Goal: Obtain resource: Obtain resource

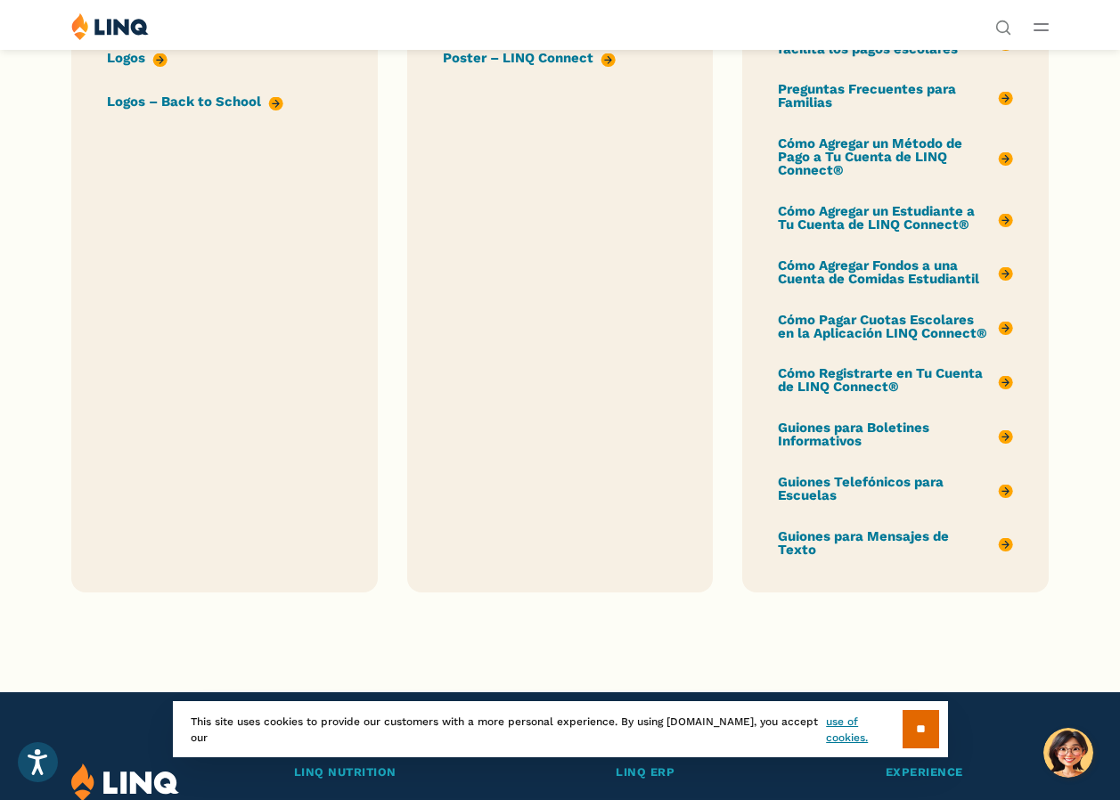
scroll to position [1960, 0]
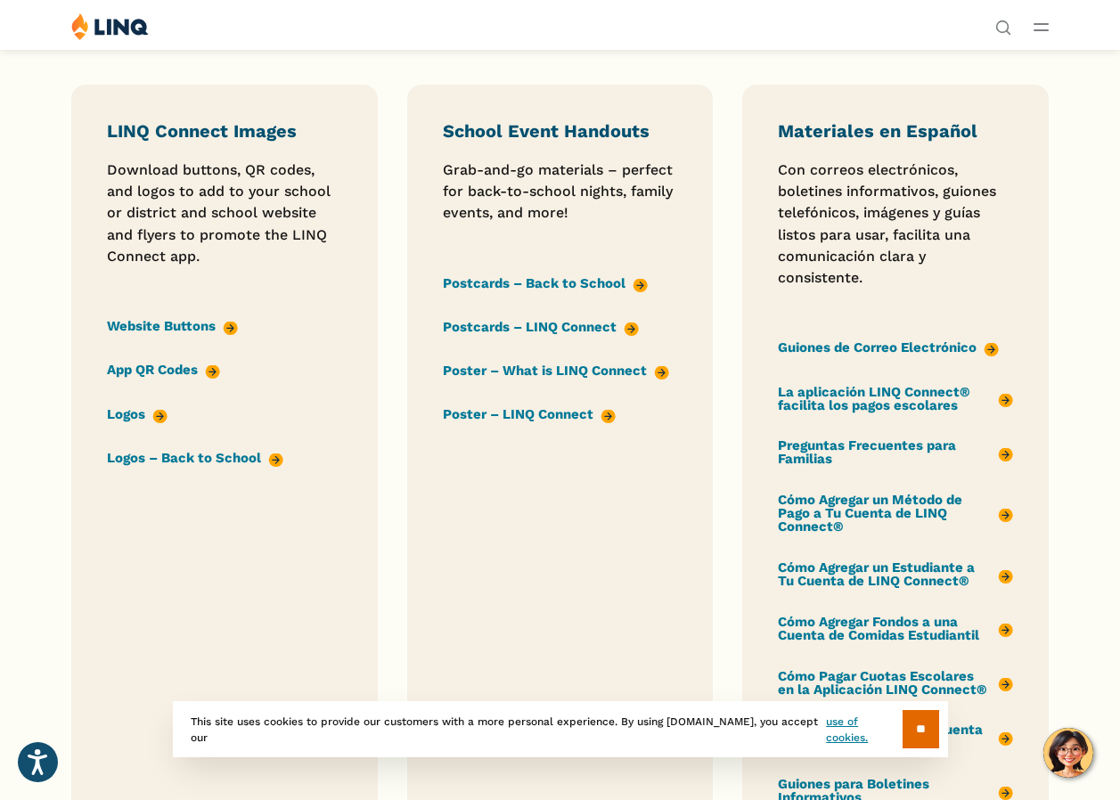
click at [283, 468] on link "Logos – Back to School" at bounding box center [195, 458] width 176 height 20
click at [658, 46] on div "Solutions Nutrition Overview NEW School Nutrition Suite School Nutrition State …" at bounding box center [560, 29] width 1120 height 34
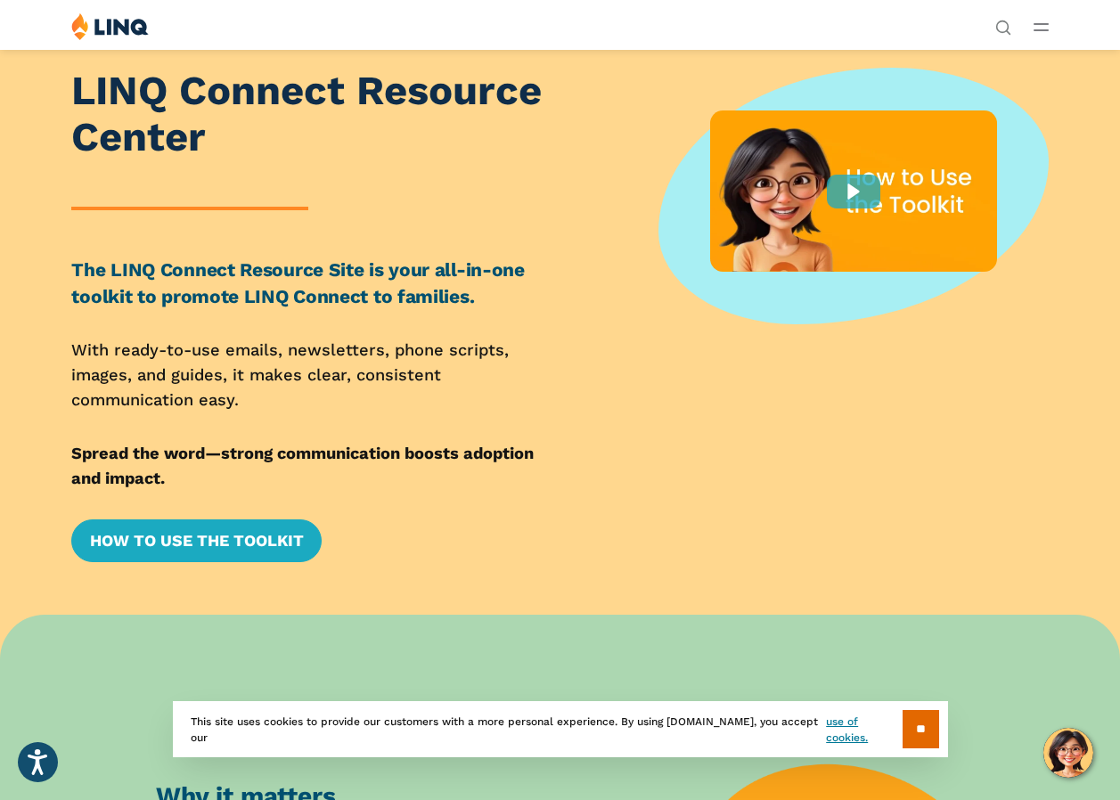
scroll to position [0, 0]
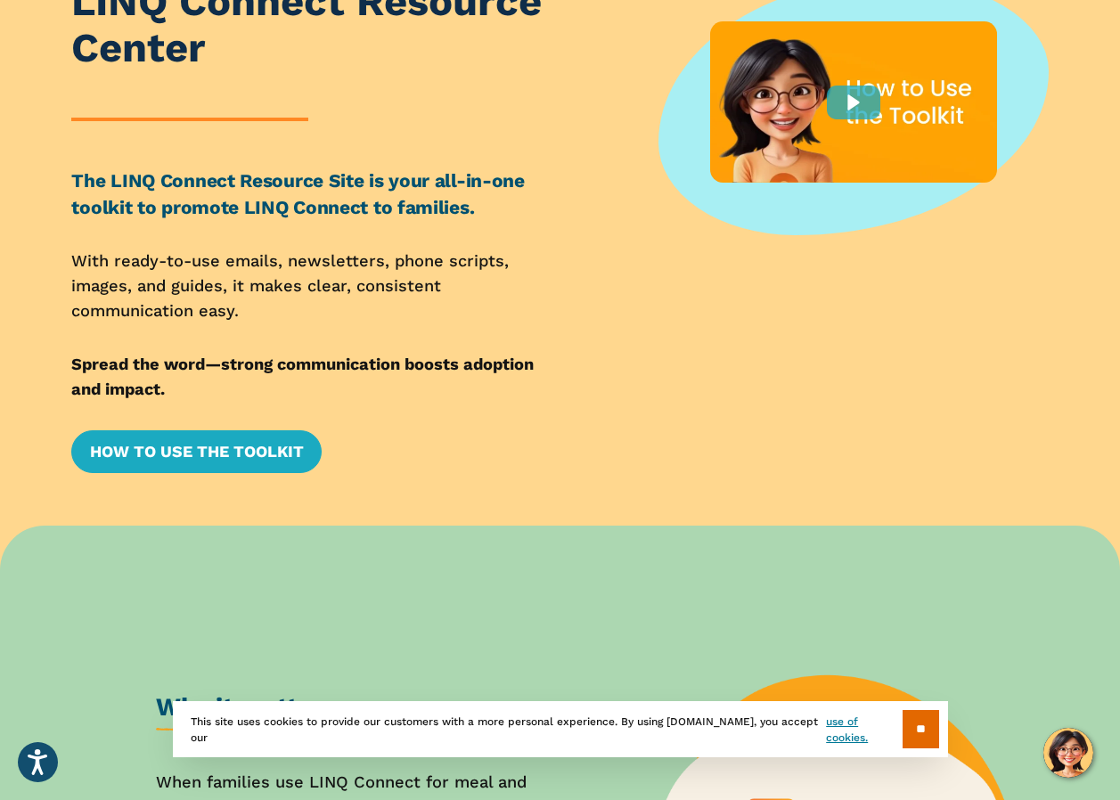
scroll to position [267, 0]
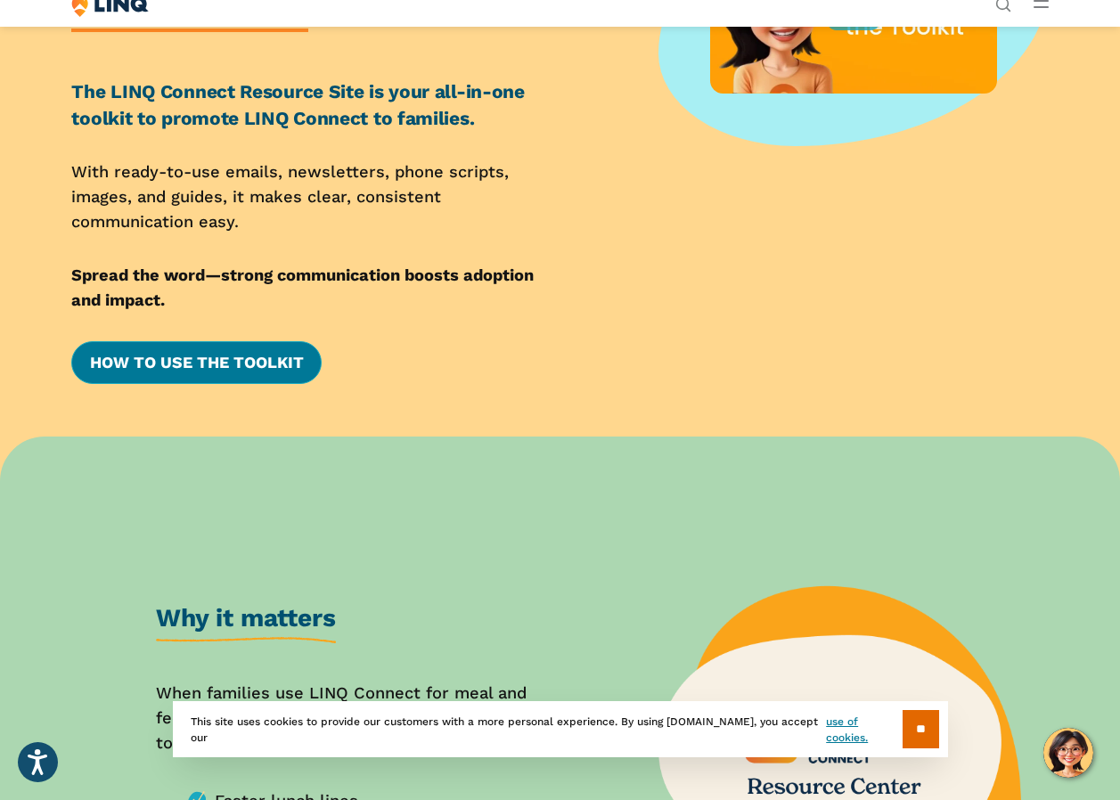
click at [208, 384] on link "How to Use the Toolkit" at bounding box center [195, 362] width 249 height 43
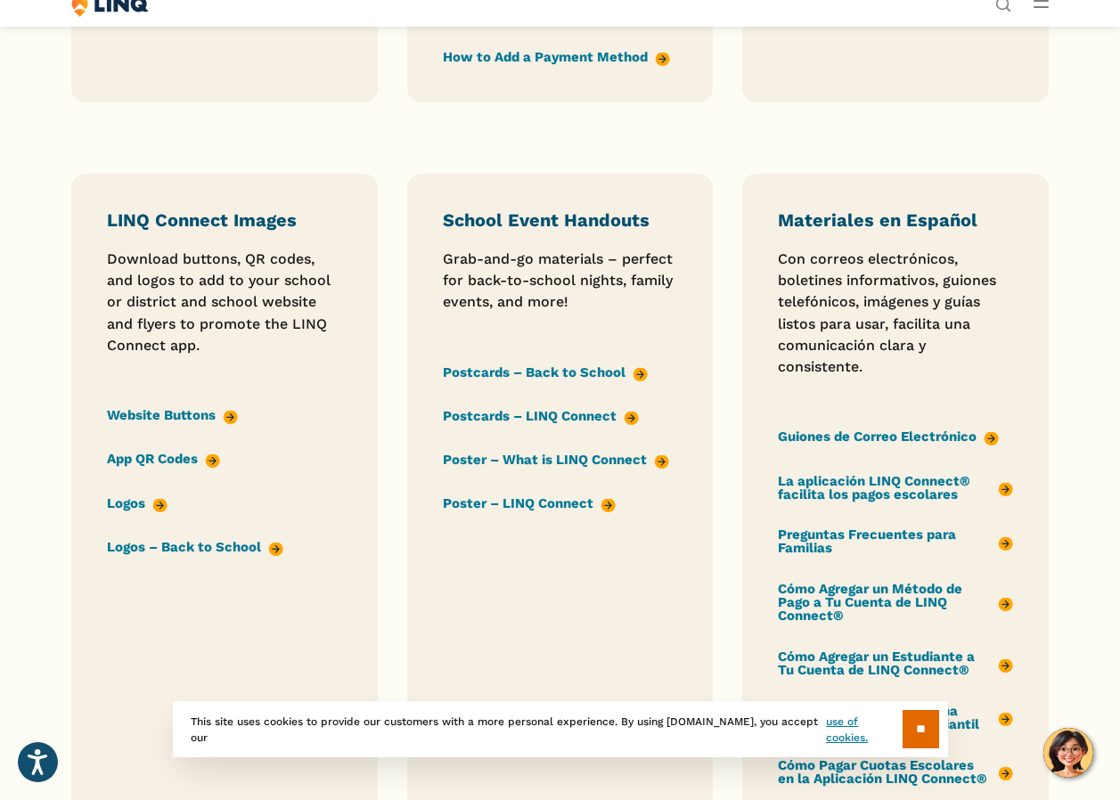
scroll to position [1960, 0]
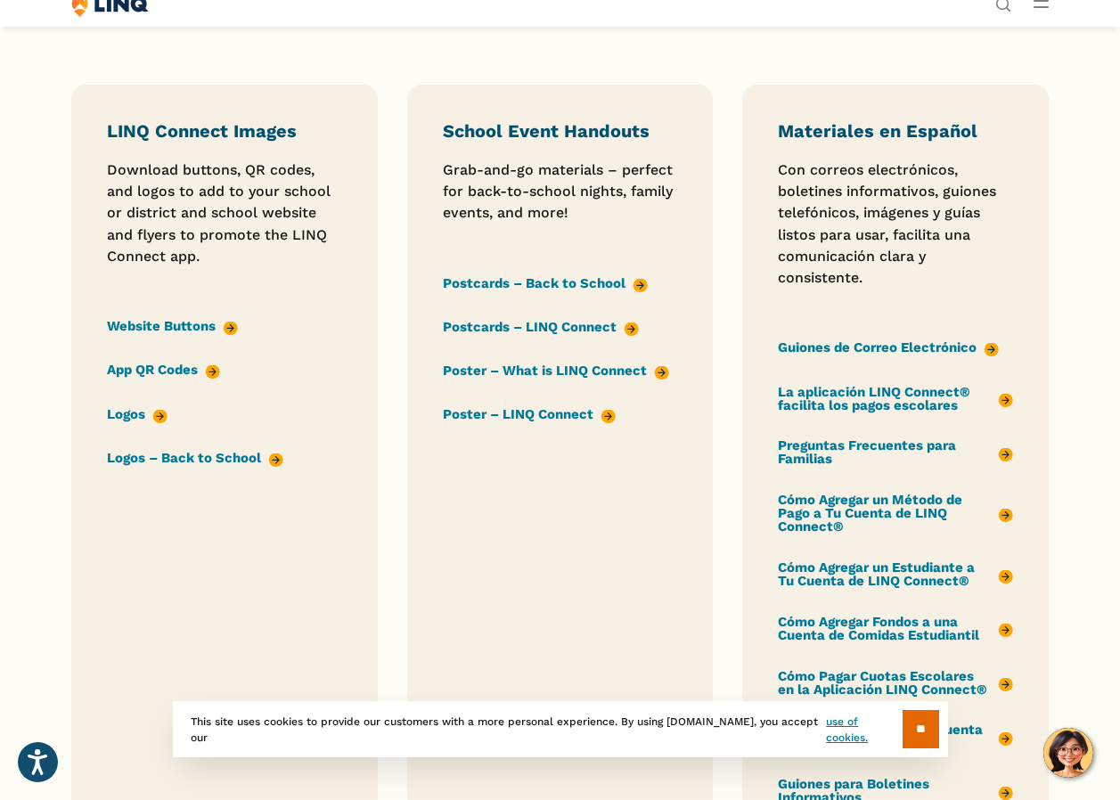
click at [283, 468] on link "Logos – Back to School" at bounding box center [195, 458] width 176 height 20
click at [220, 380] on link "App QR Codes" at bounding box center [163, 371] width 113 height 20
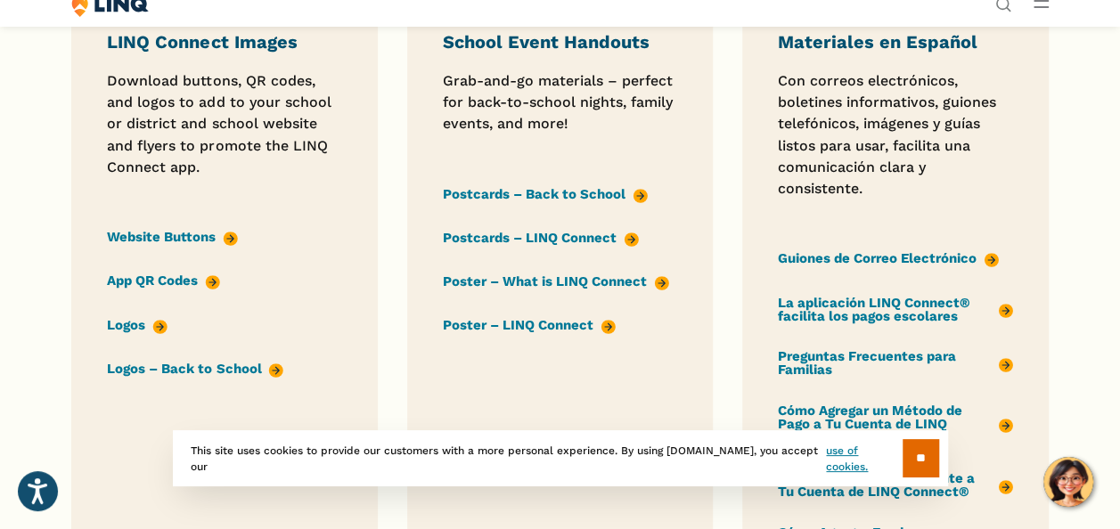
scroll to position [2138, 0]
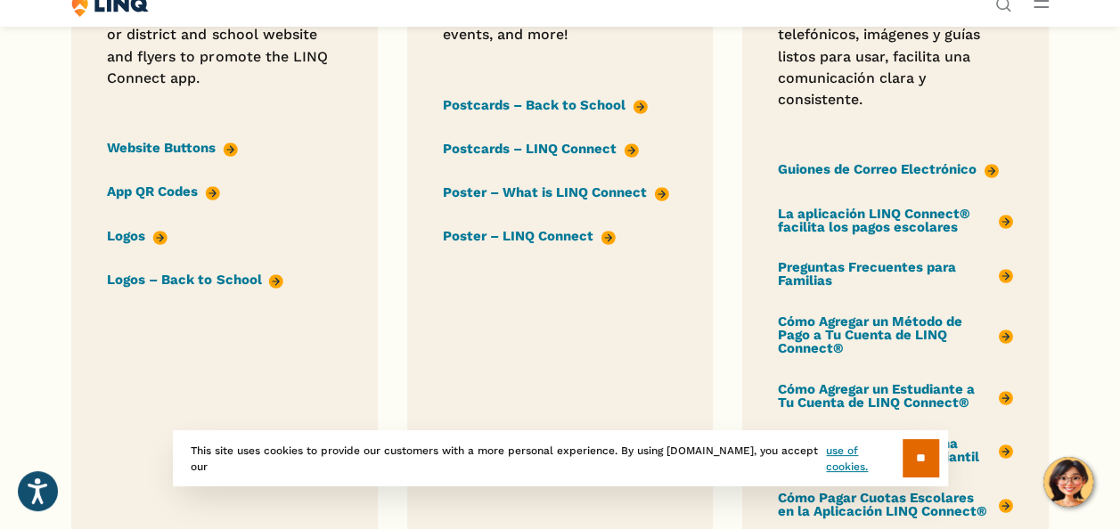
click at [559, 246] on link "Poster – LINQ Connect" at bounding box center [529, 236] width 173 height 20
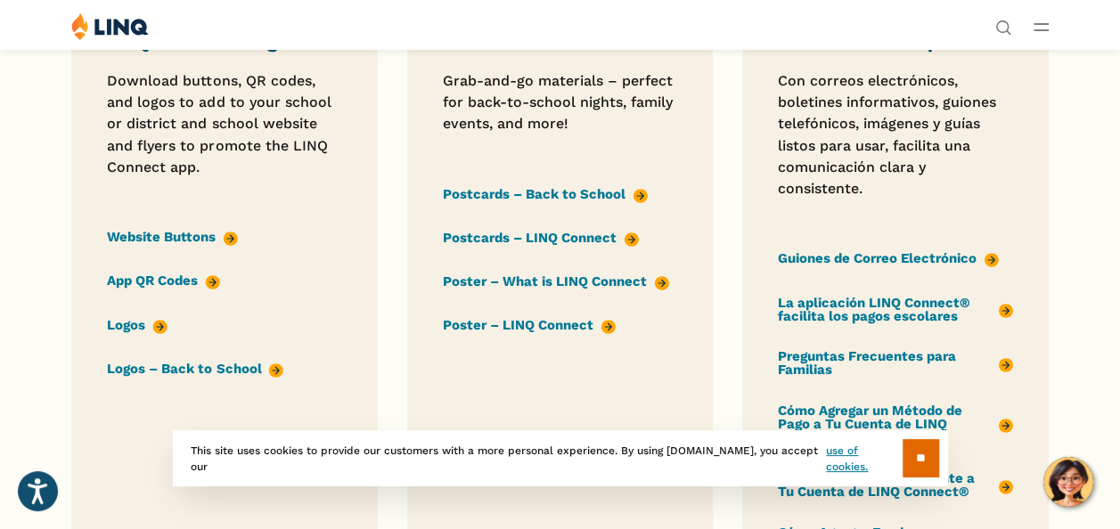
click at [583, 204] on link "Postcards – Back to School" at bounding box center [545, 194] width 205 height 20
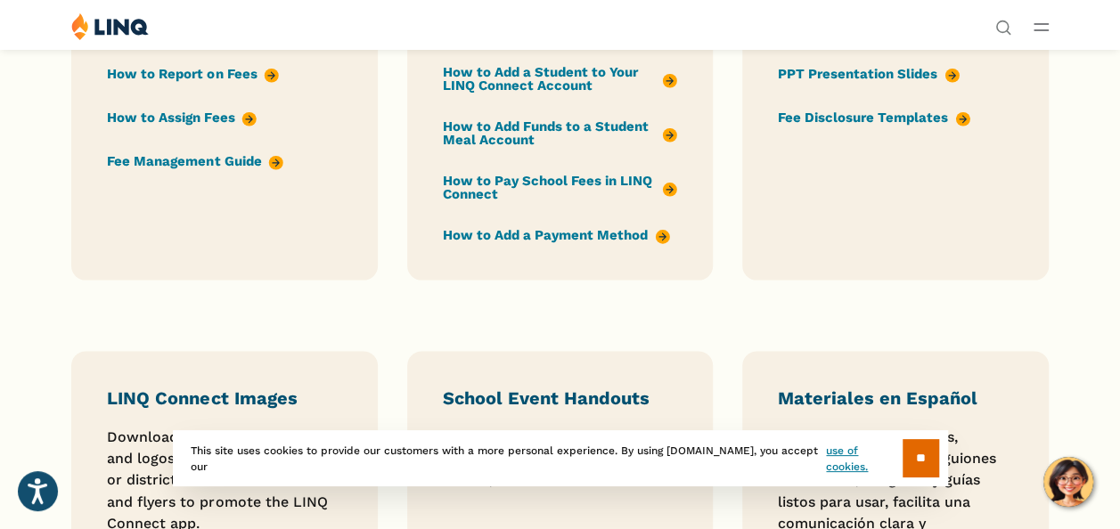
scroll to position [1604, 0]
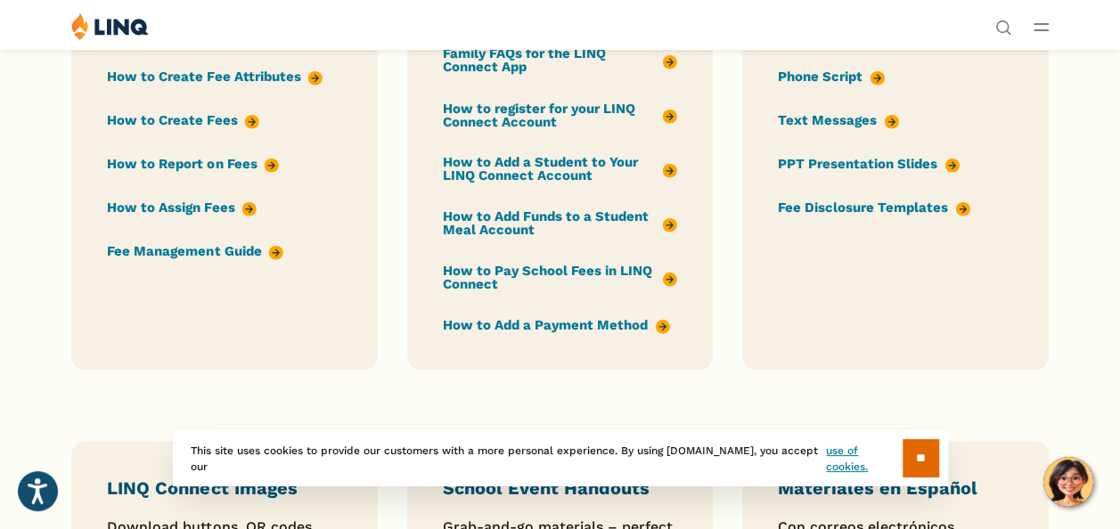
click at [664, 130] on link "How to register for your LINQ Connect Account" at bounding box center [560, 115] width 234 height 30
click at [661, 184] on link "How to Add a Student to Your LINQ Connect Account" at bounding box center [560, 168] width 234 height 30
click at [660, 238] on link "How to Add Funds to a Student Meal Account" at bounding box center [560, 223] width 234 height 30
